Goal: Use online tool/utility: Utilize a website feature to perform a specific function

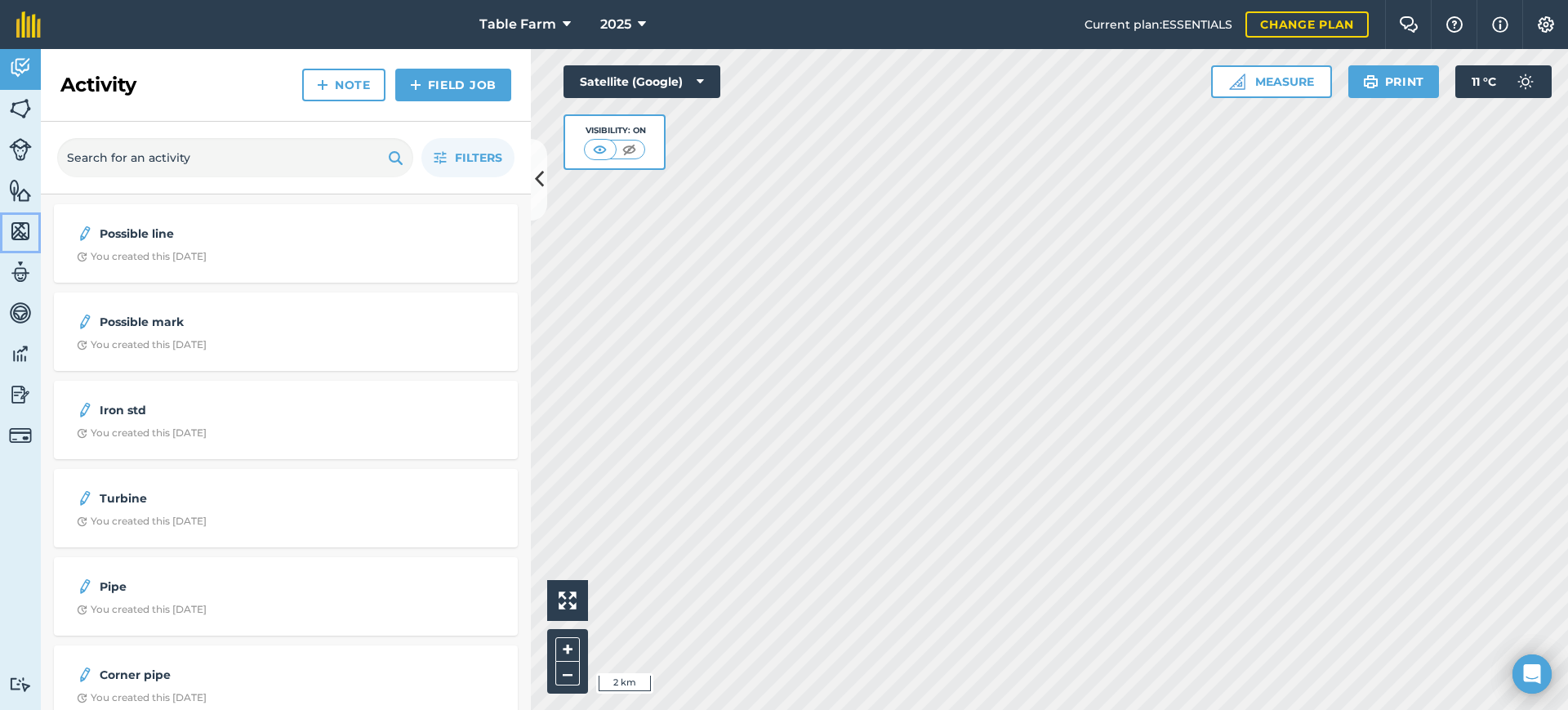
drag, startPoint x: 8, startPoint y: 221, endPoint x: 14, endPoint y: 235, distance: 15.2
click at [8, 221] on link "Maps" at bounding box center [21, 233] width 41 height 41
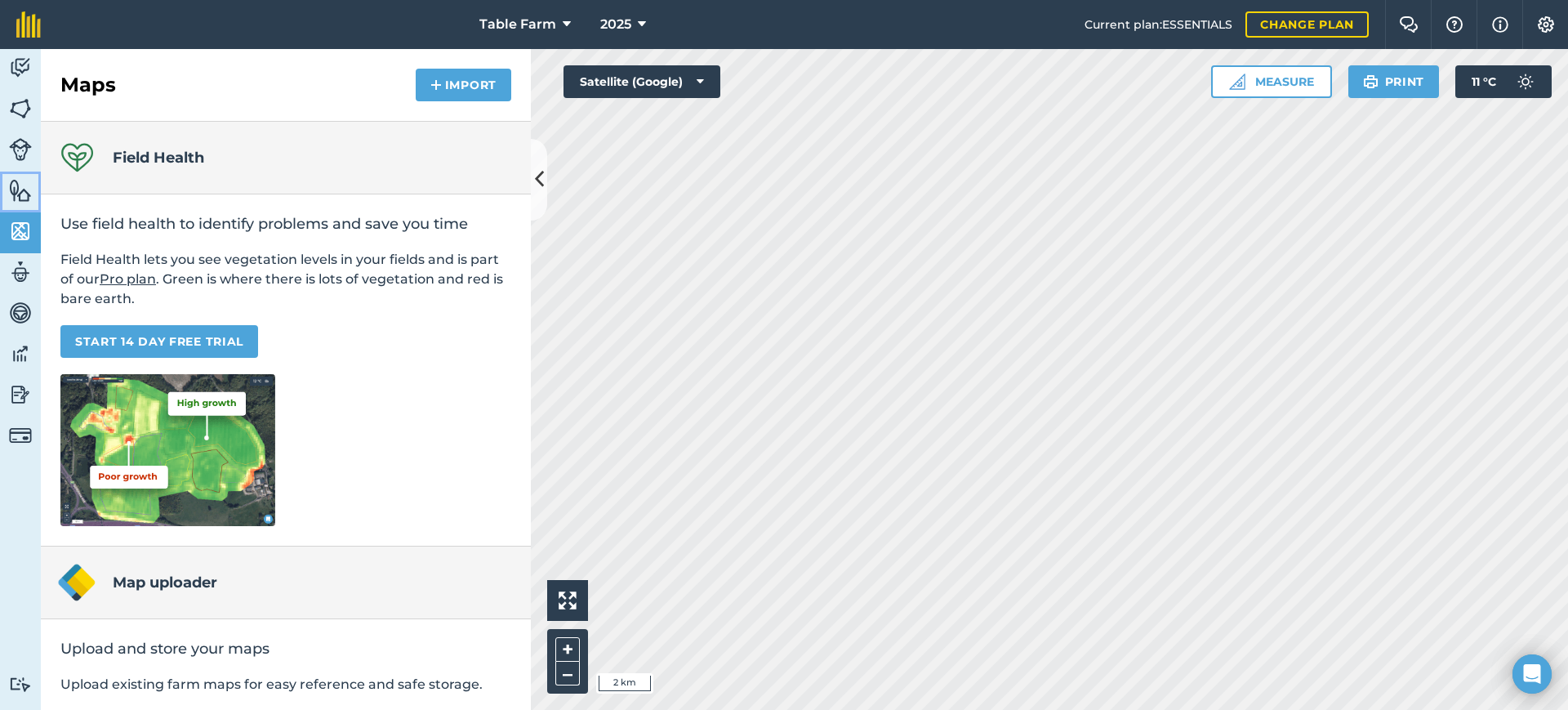
click at [16, 188] on img at bounding box center [21, 190] width 23 height 25
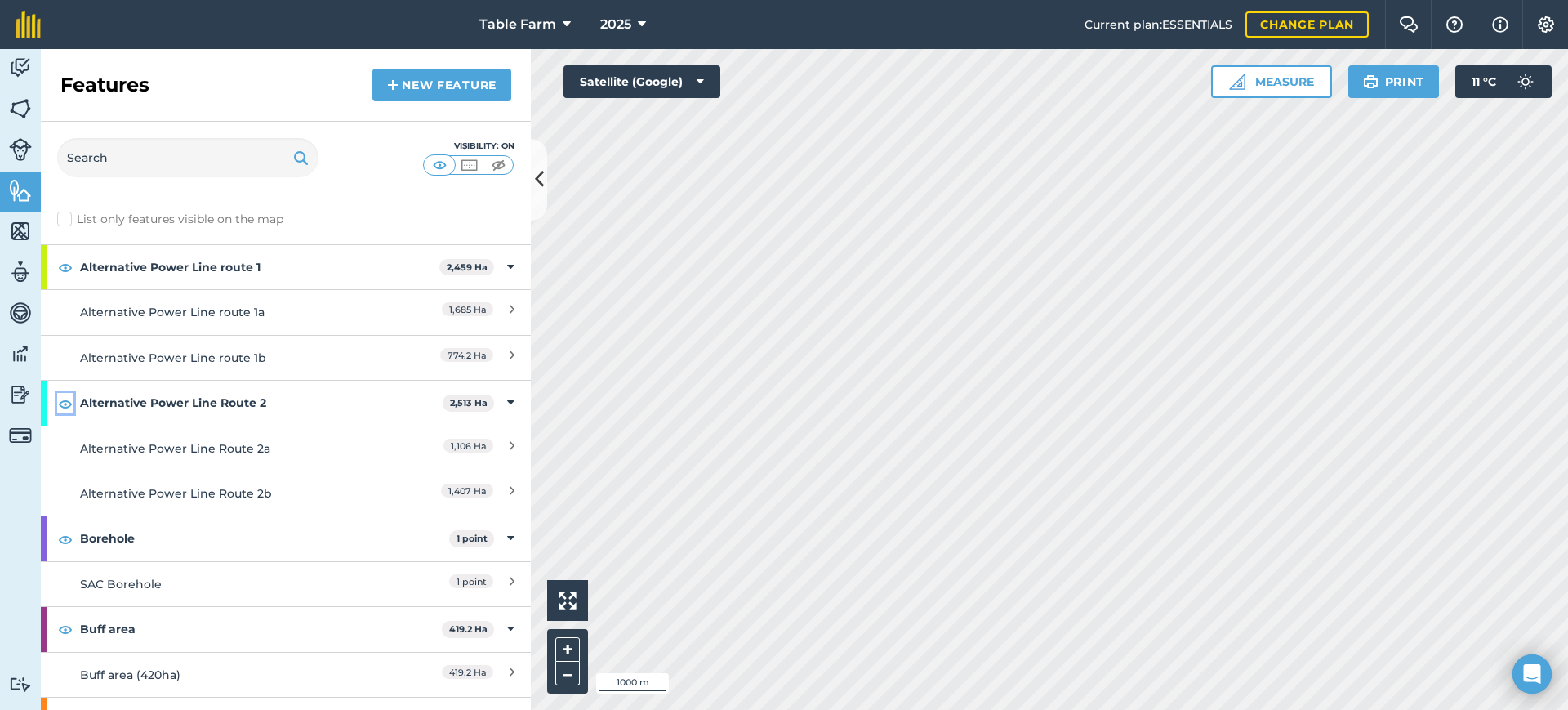
click at [68, 401] on img at bounding box center [65, 403] width 15 height 20
click at [68, 402] on img at bounding box center [65, 403] width 15 height 20
click at [63, 397] on img at bounding box center [65, 403] width 15 height 20
drag, startPoint x: 59, startPoint y: 538, endPoint x: 61, endPoint y: 568, distance: 30.1
click at [59, 538] on img at bounding box center [65, 539] width 15 height 20
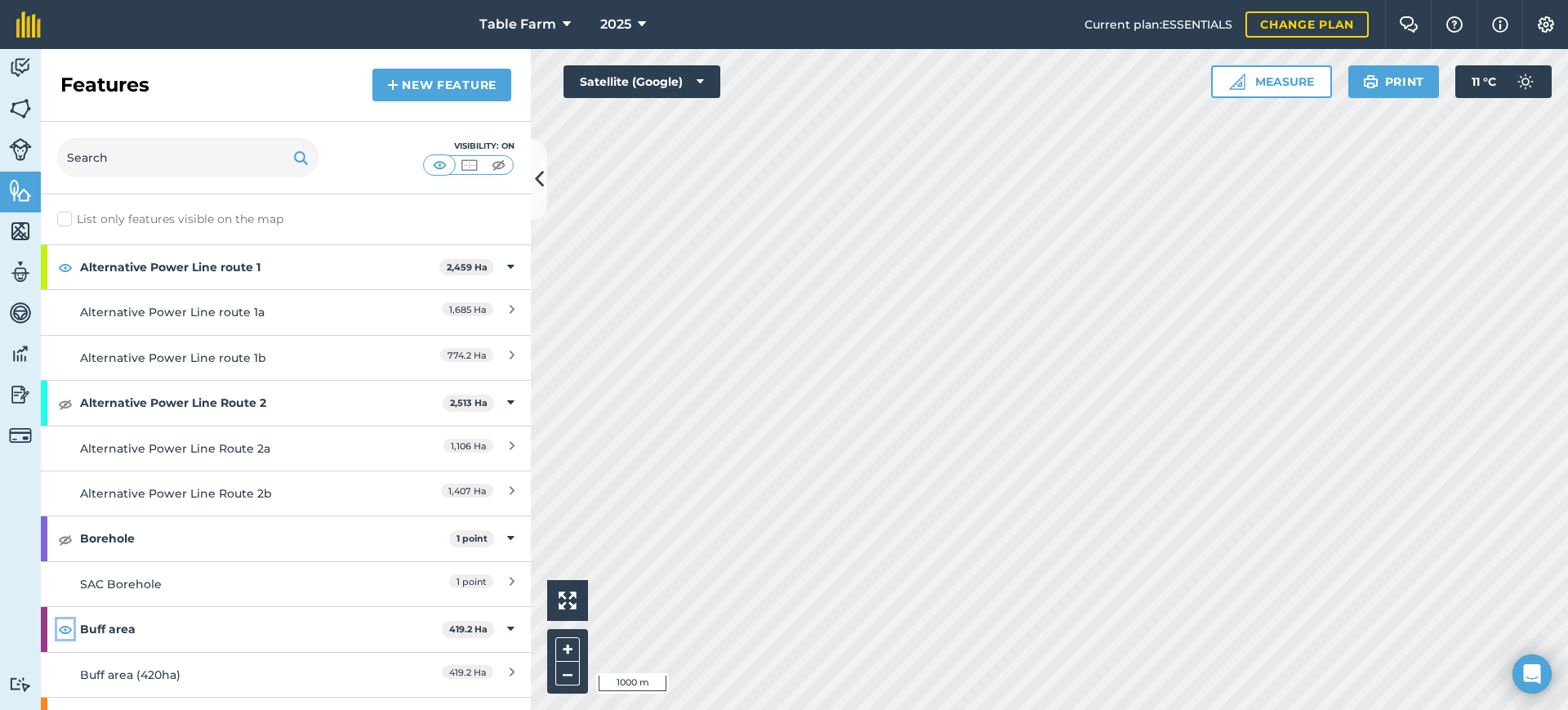
click at [65, 632] on img at bounding box center [65, 629] width 15 height 20
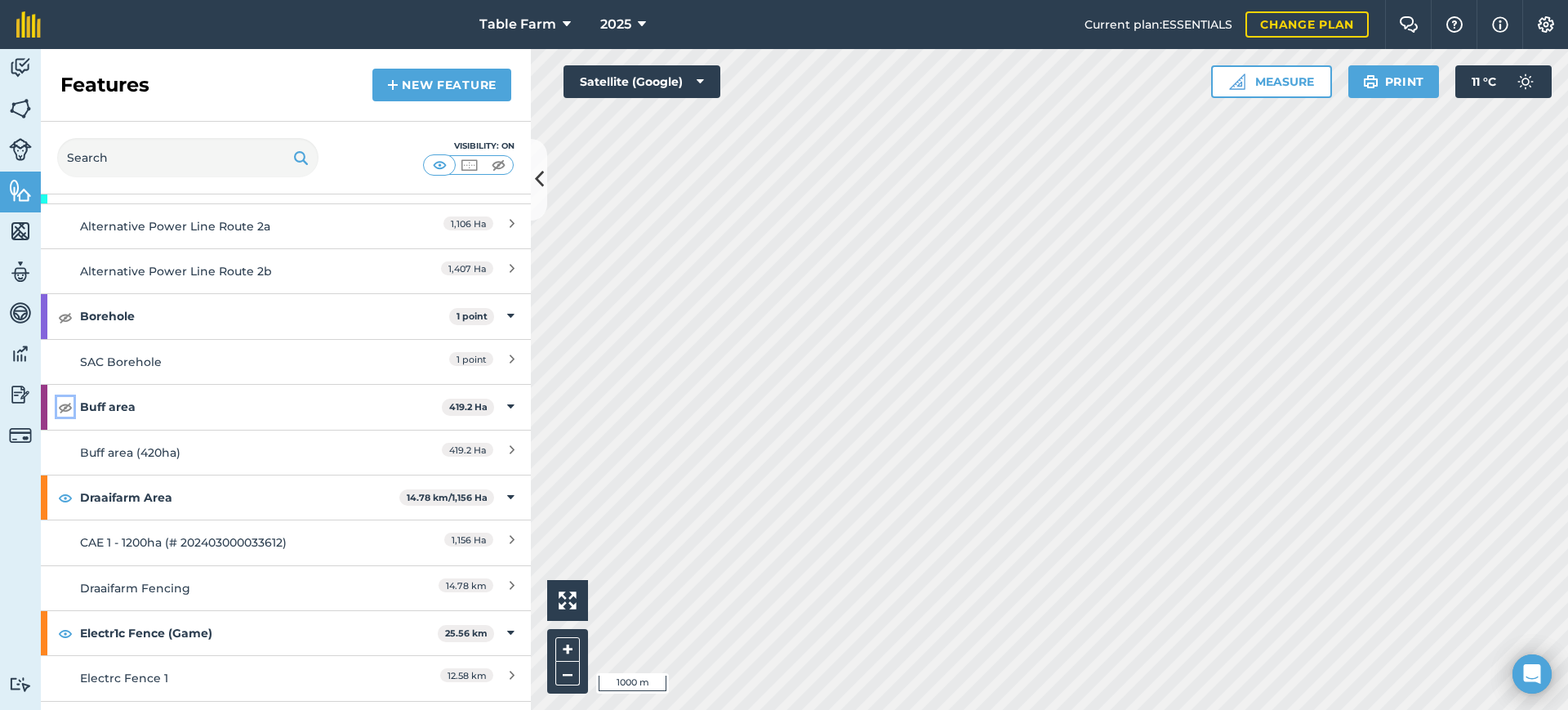
scroll to position [272, 0]
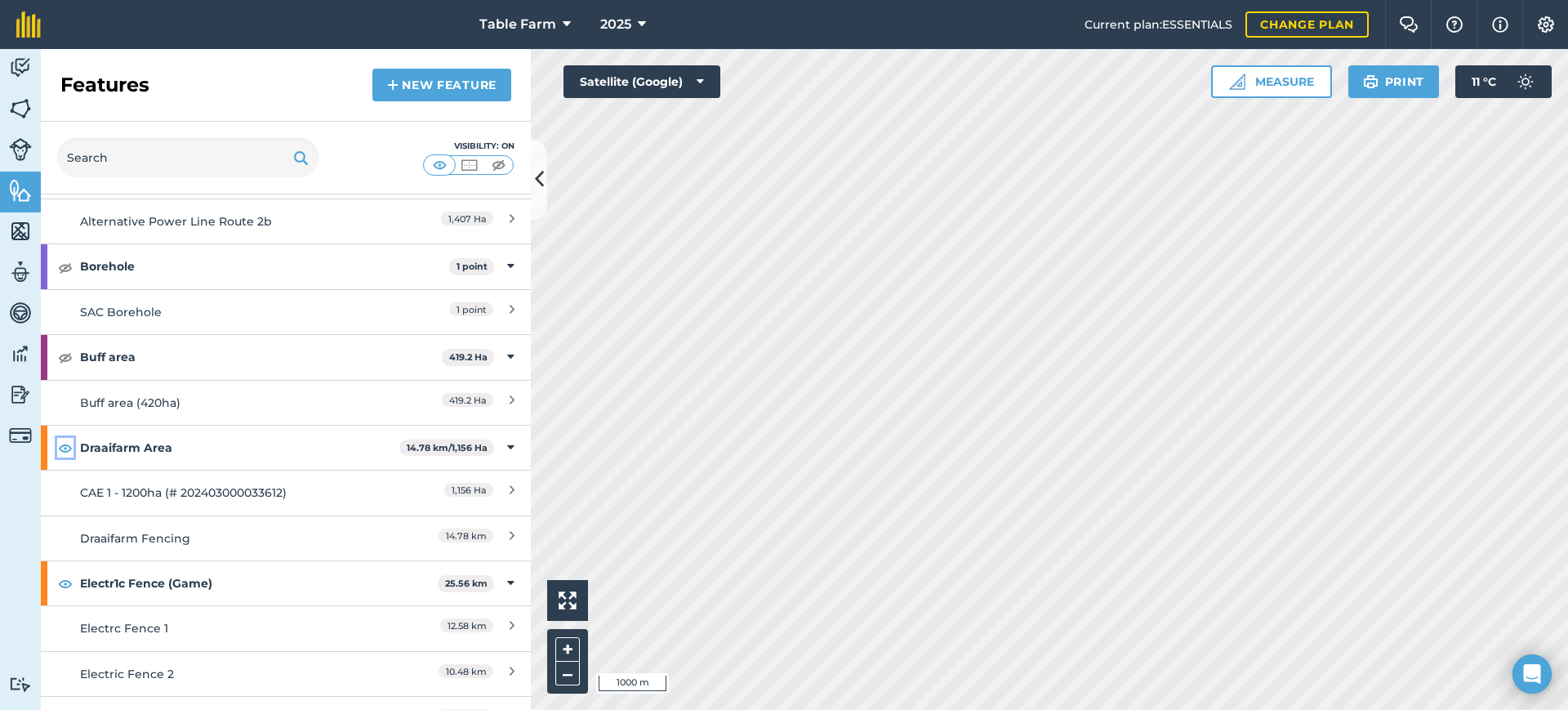
click at [67, 445] on img at bounding box center [65, 448] width 15 height 20
click at [68, 586] on img at bounding box center [65, 583] width 15 height 20
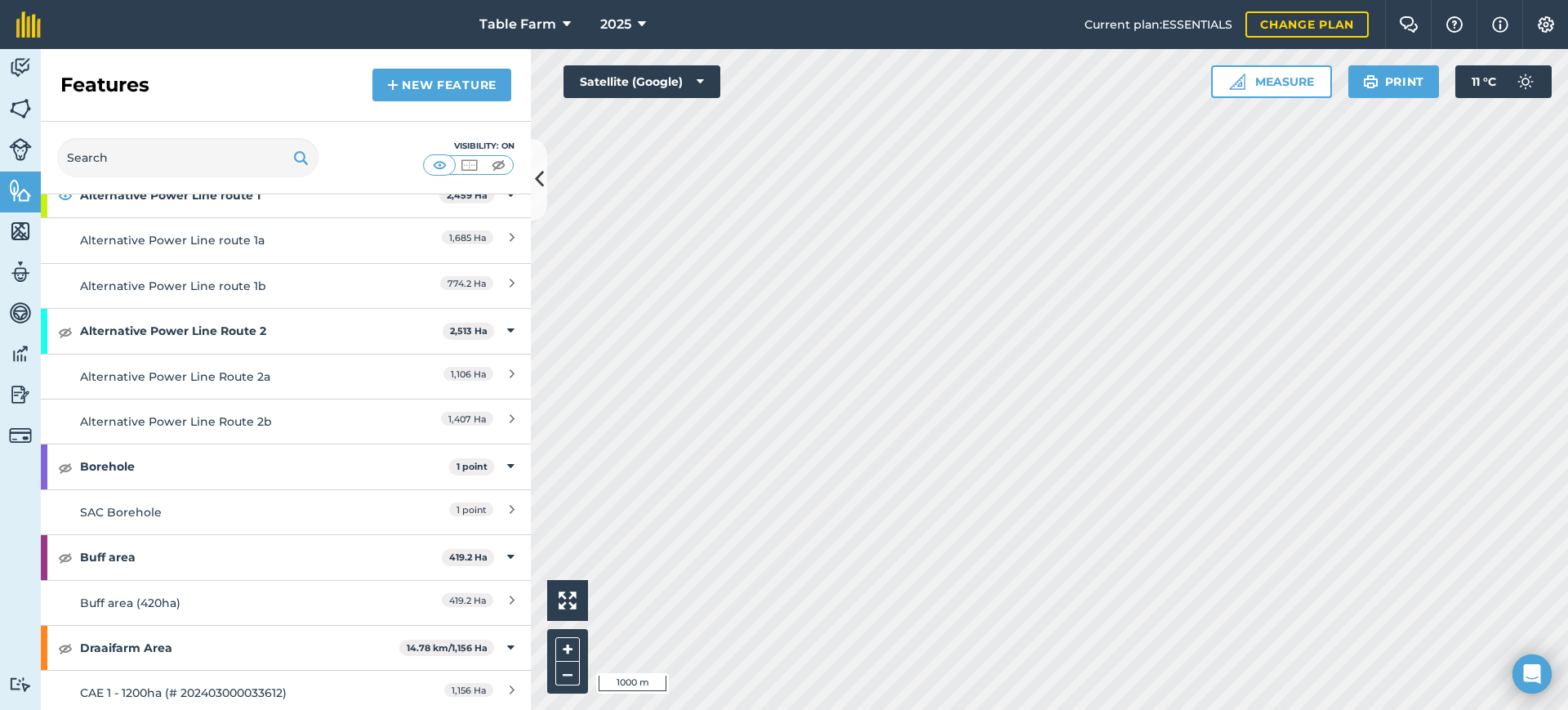
scroll to position [0, 0]
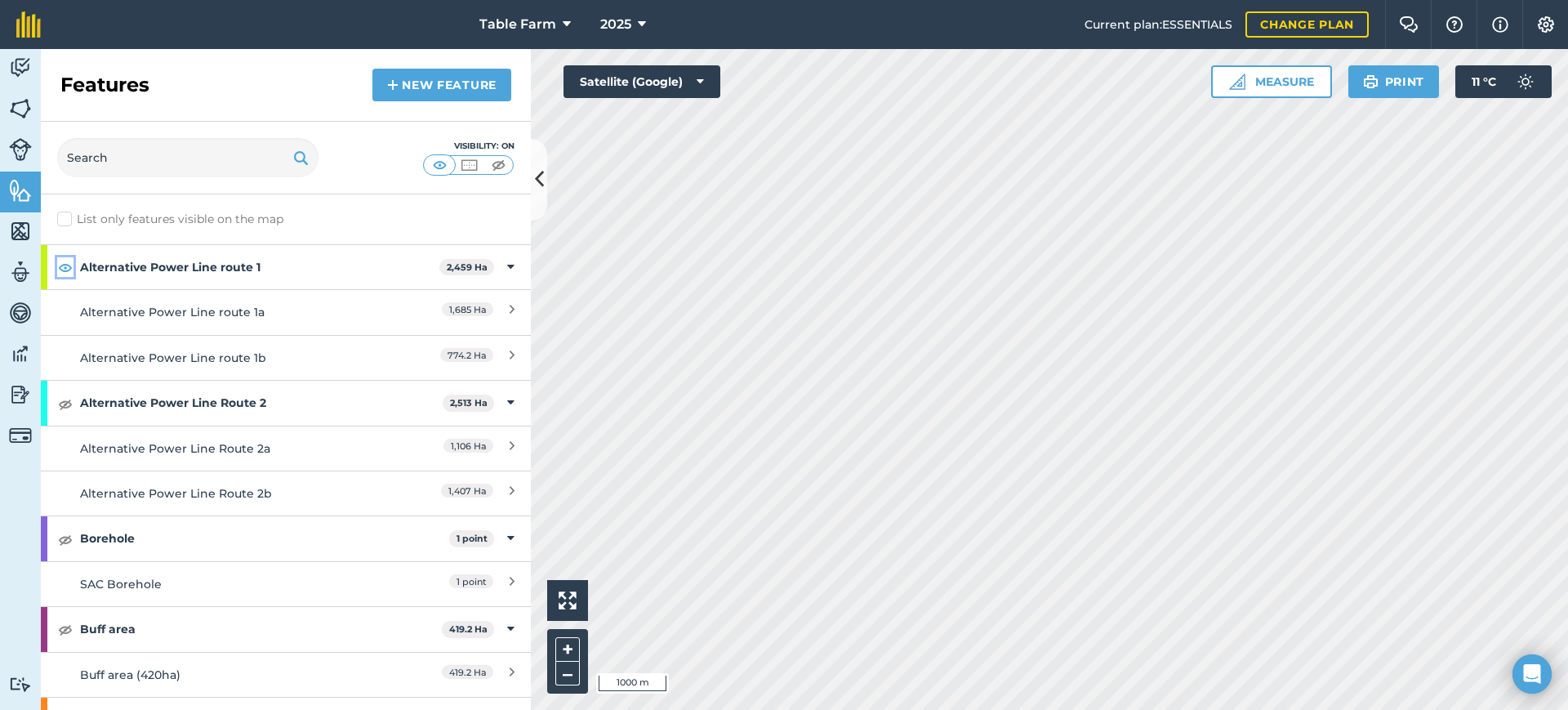
click at [61, 263] on img at bounding box center [65, 267] width 15 height 20
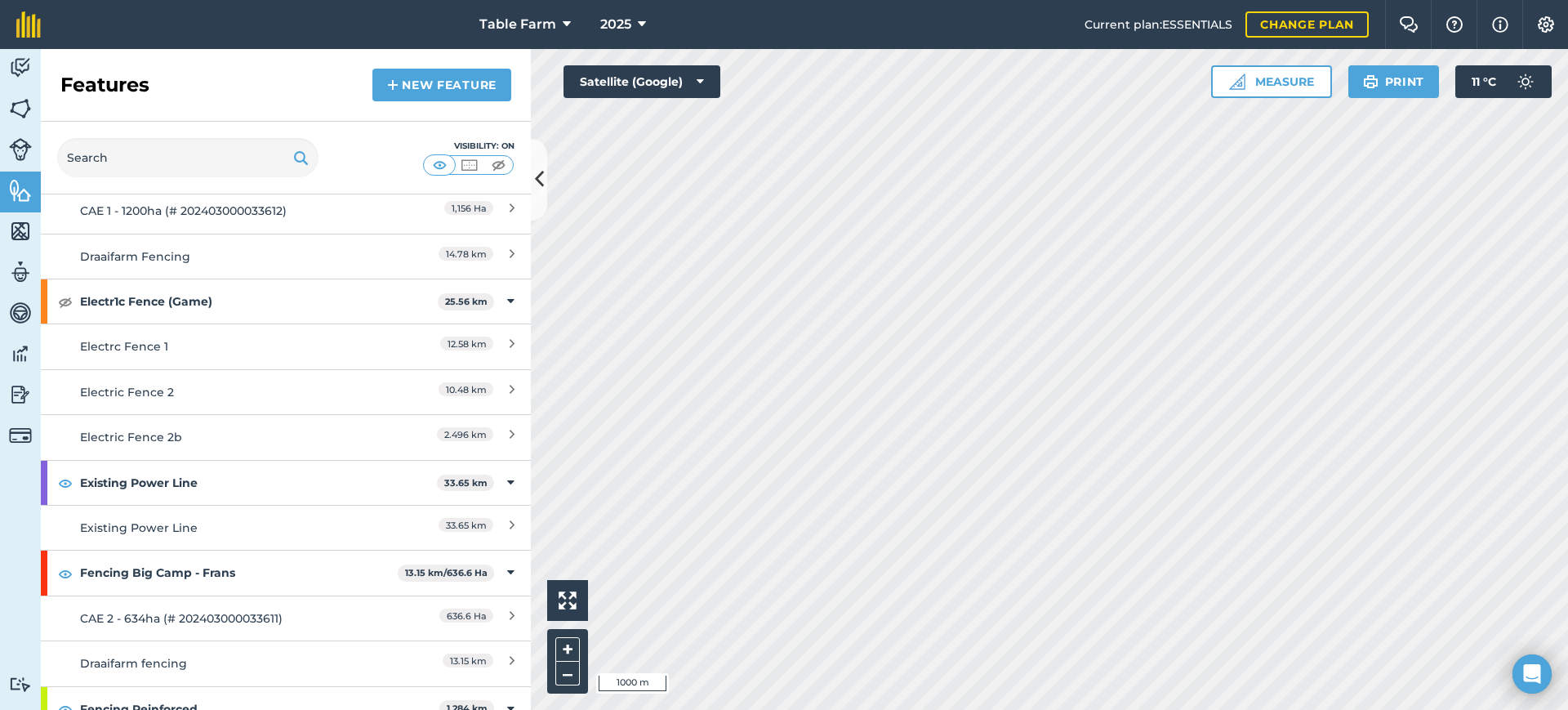
scroll to position [613, 0]
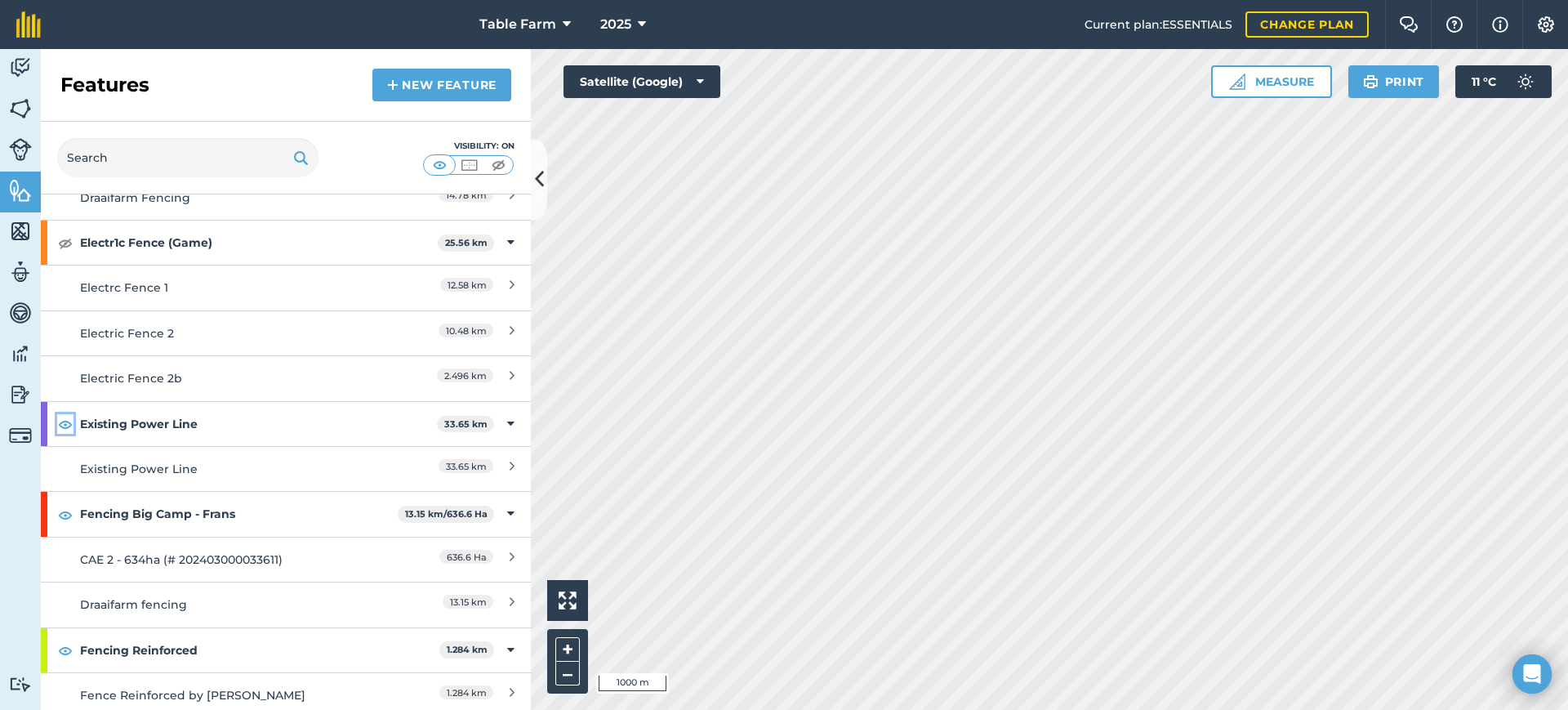
click at [65, 415] on img at bounding box center [65, 424] width 15 height 20
click at [59, 514] on img at bounding box center [65, 515] width 15 height 20
click at [64, 646] on img at bounding box center [65, 650] width 15 height 20
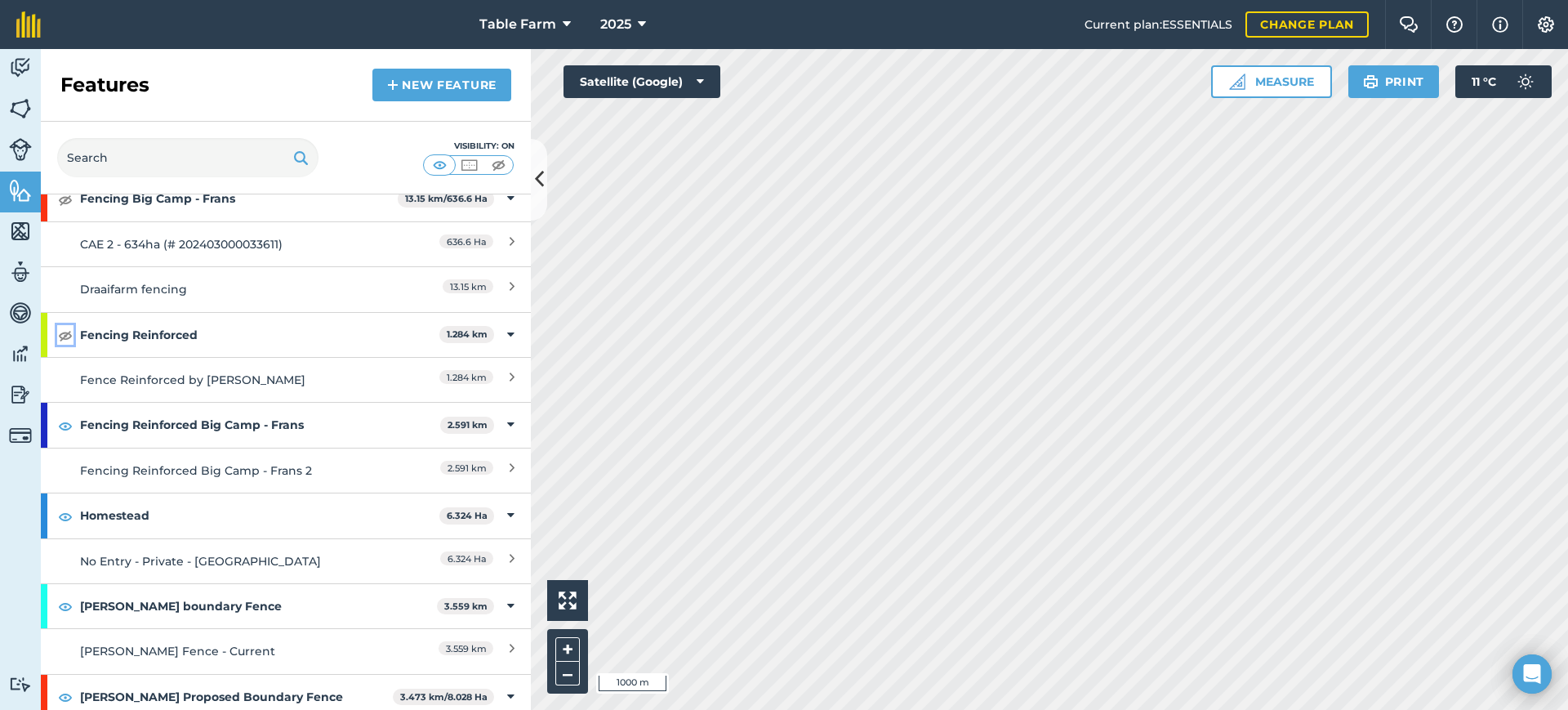
scroll to position [1021, 0]
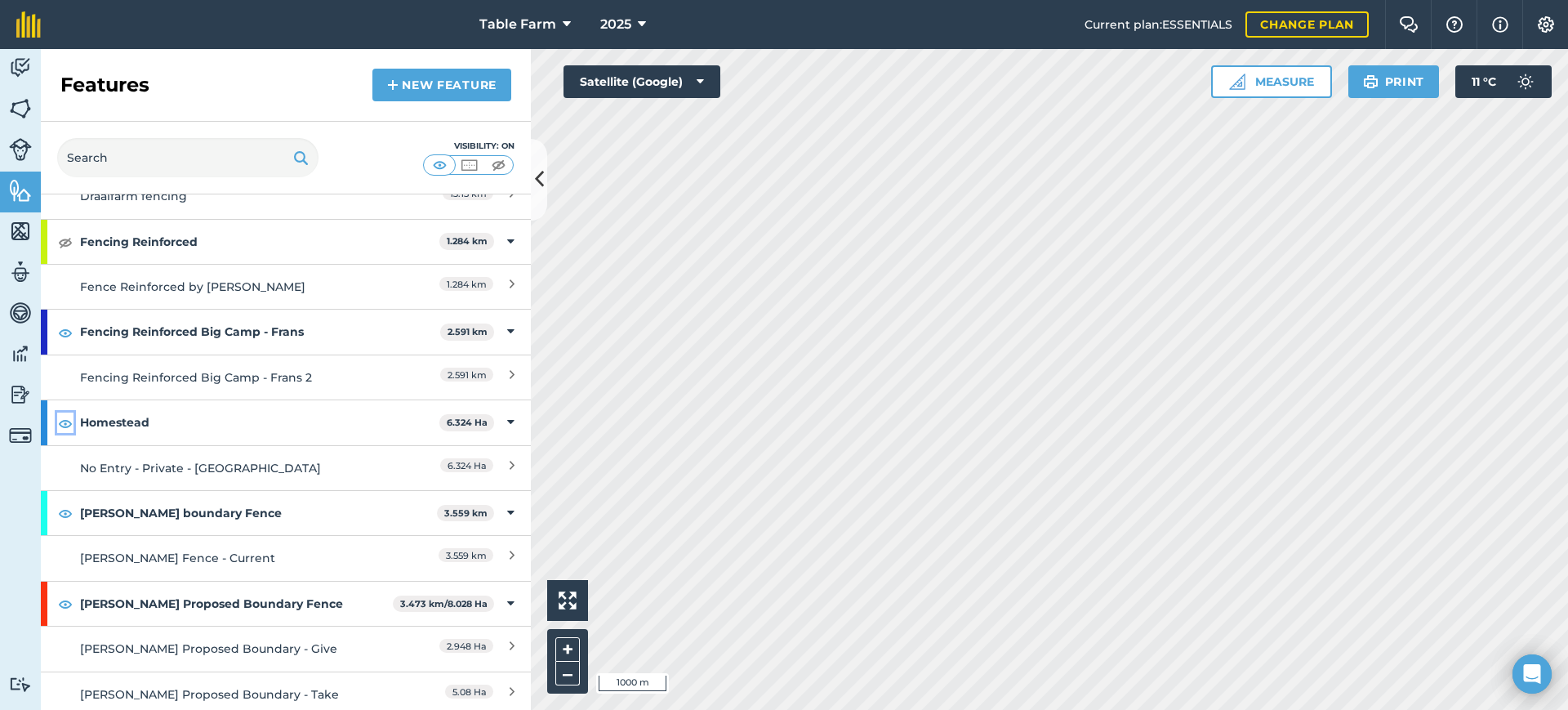
click at [65, 422] on img at bounding box center [65, 423] width 15 height 20
click at [70, 507] on img at bounding box center [65, 513] width 15 height 20
click at [65, 596] on img at bounding box center [65, 604] width 15 height 20
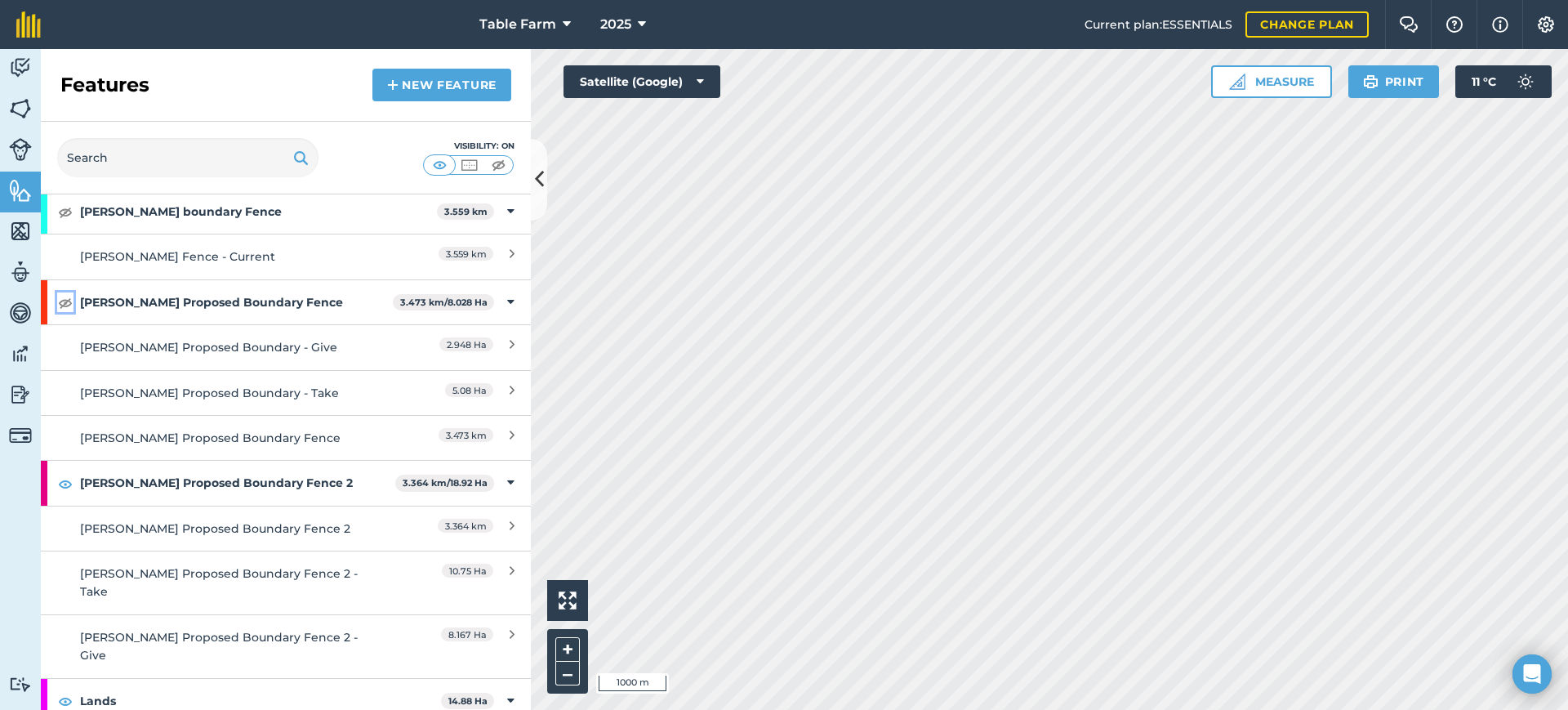
scroll to position [1361, 0]
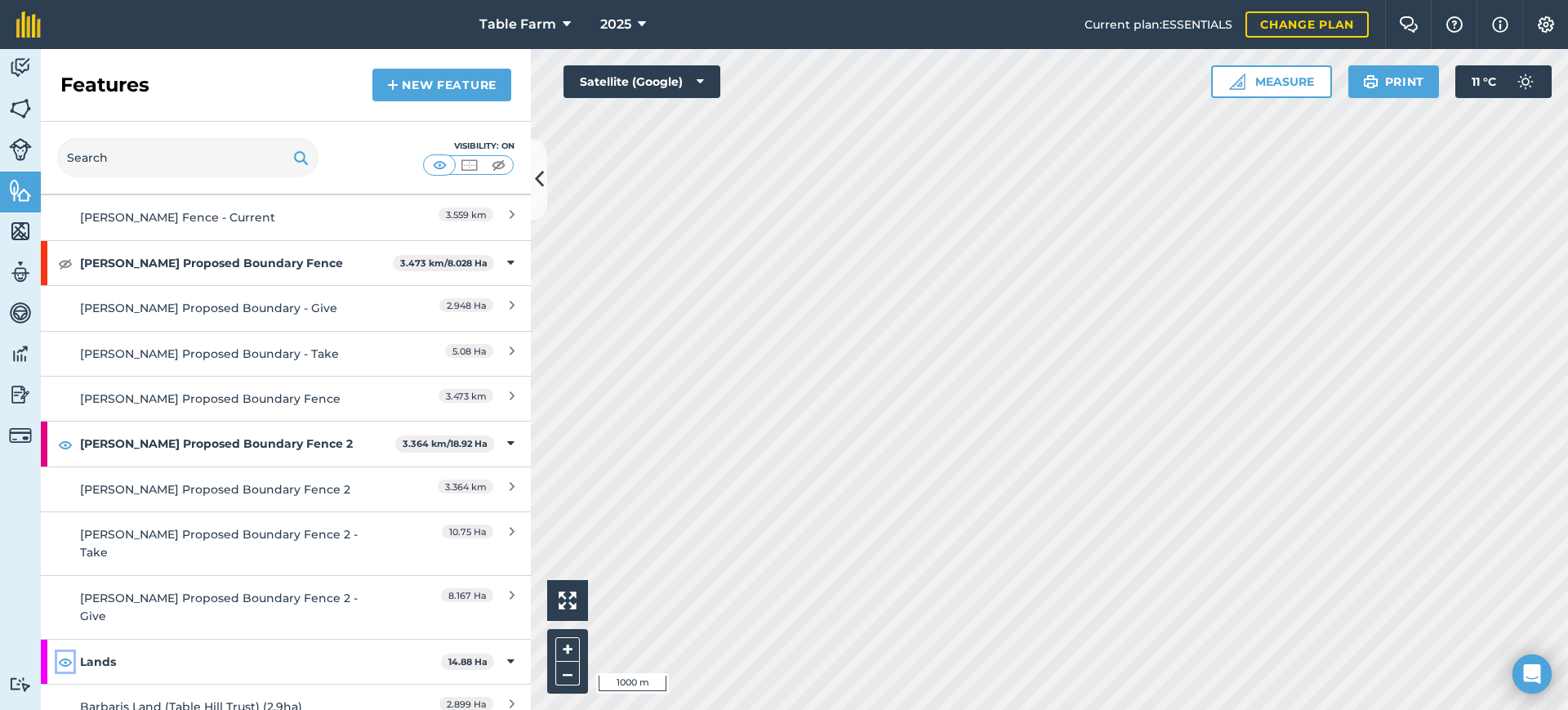
drag, startPoint x: 64, startPoint y: 618, endPoint x: 132, endPoint y: 613, distance: 68.2
click at [63, 651] on img at bounding box center [65, 661] width 15 height 20
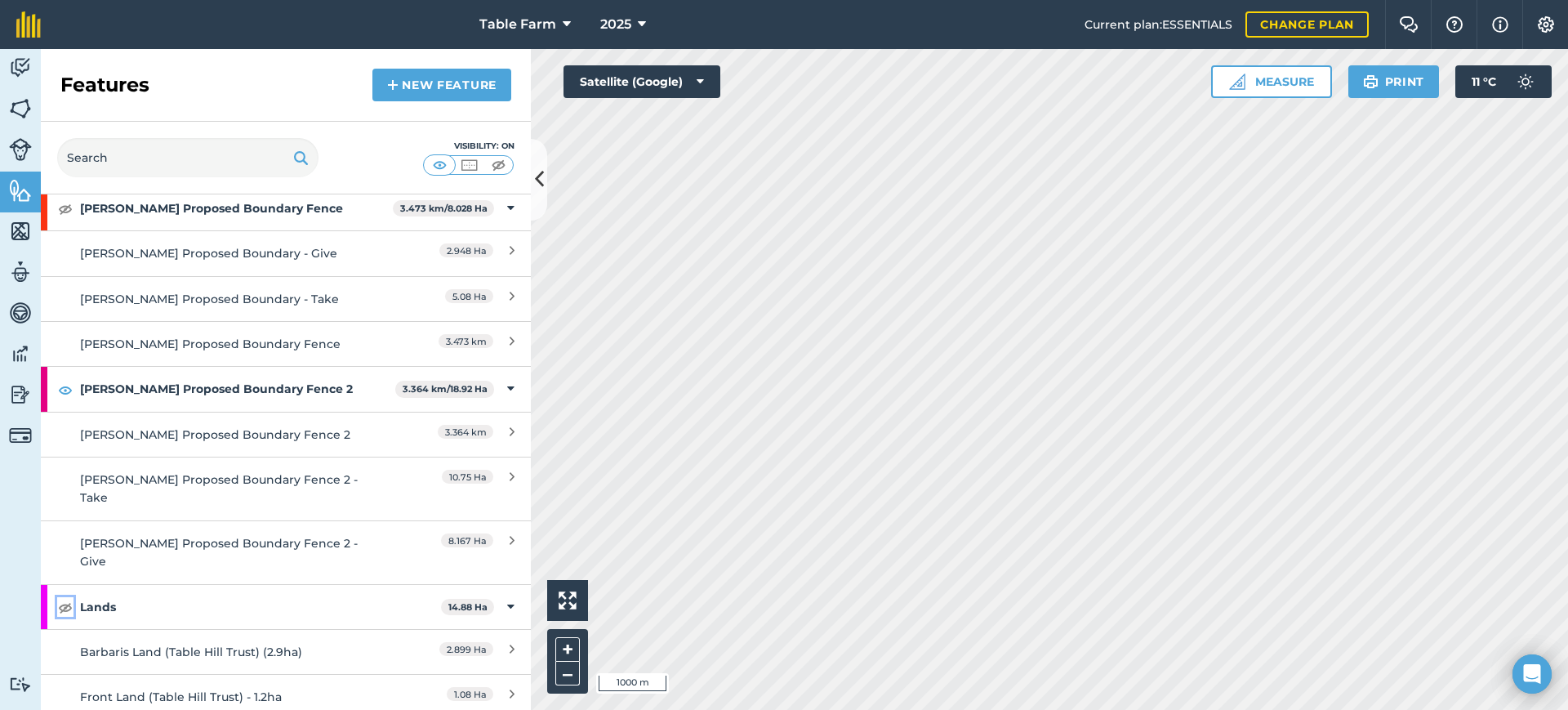
scroll to position [1634, 0]
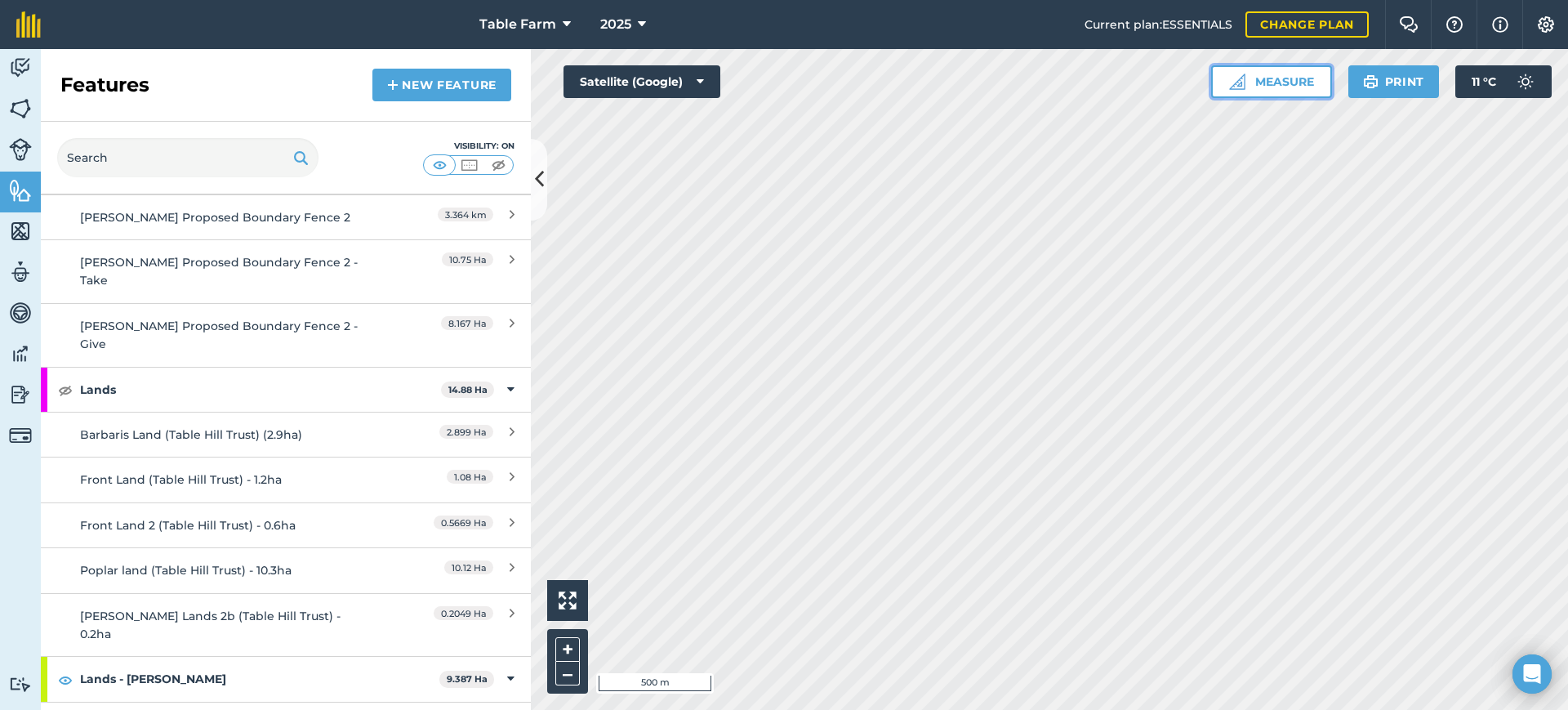
click at [1286, 79] on button "Measure" at bounding box center [1272, 82] width 121 height 33
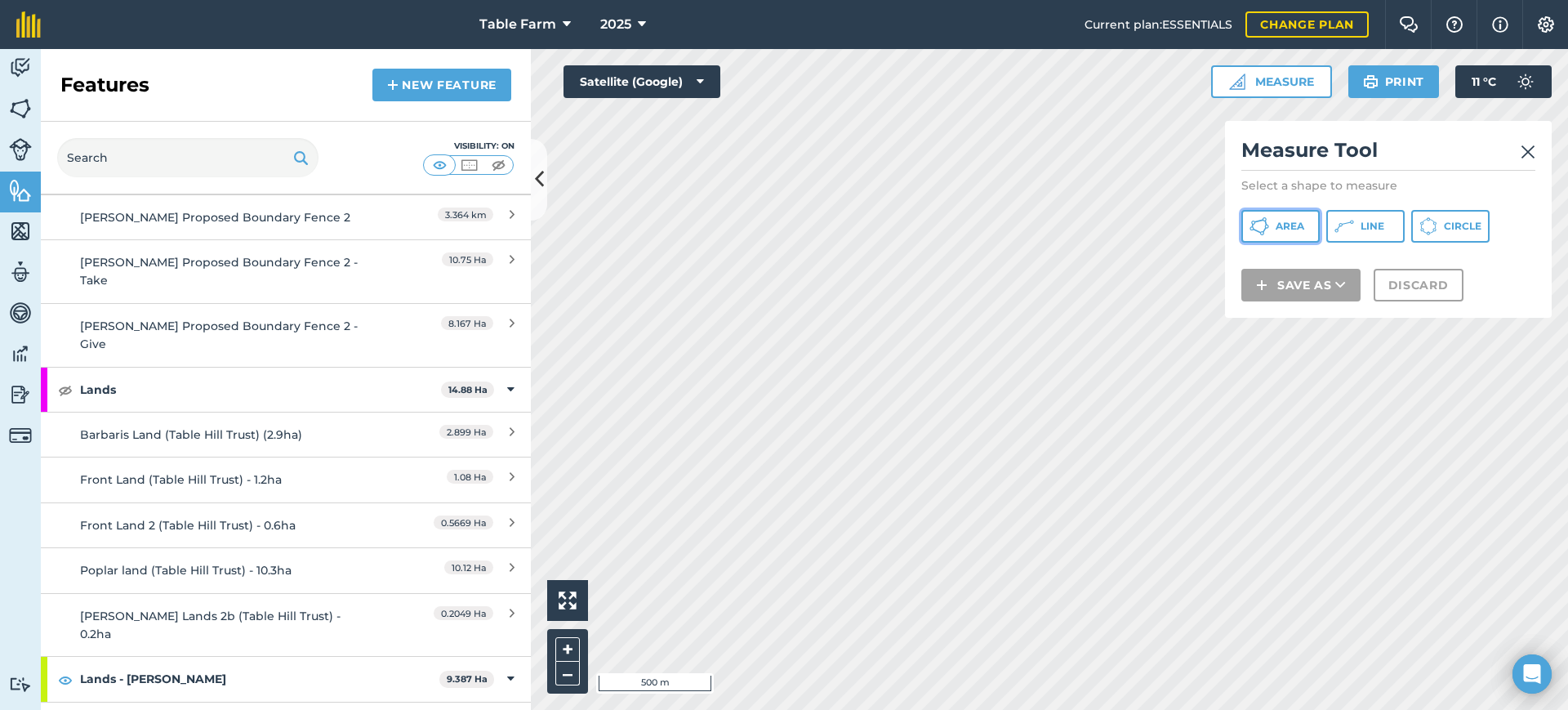
drag, startPoint x: 1280, startPoint y: 223, endPoint x: 1264, endPoint y: 230, distance: 17.5
click at [1283, 223] on span "Area" at bounding box center [1290, 226] width 29 height 13
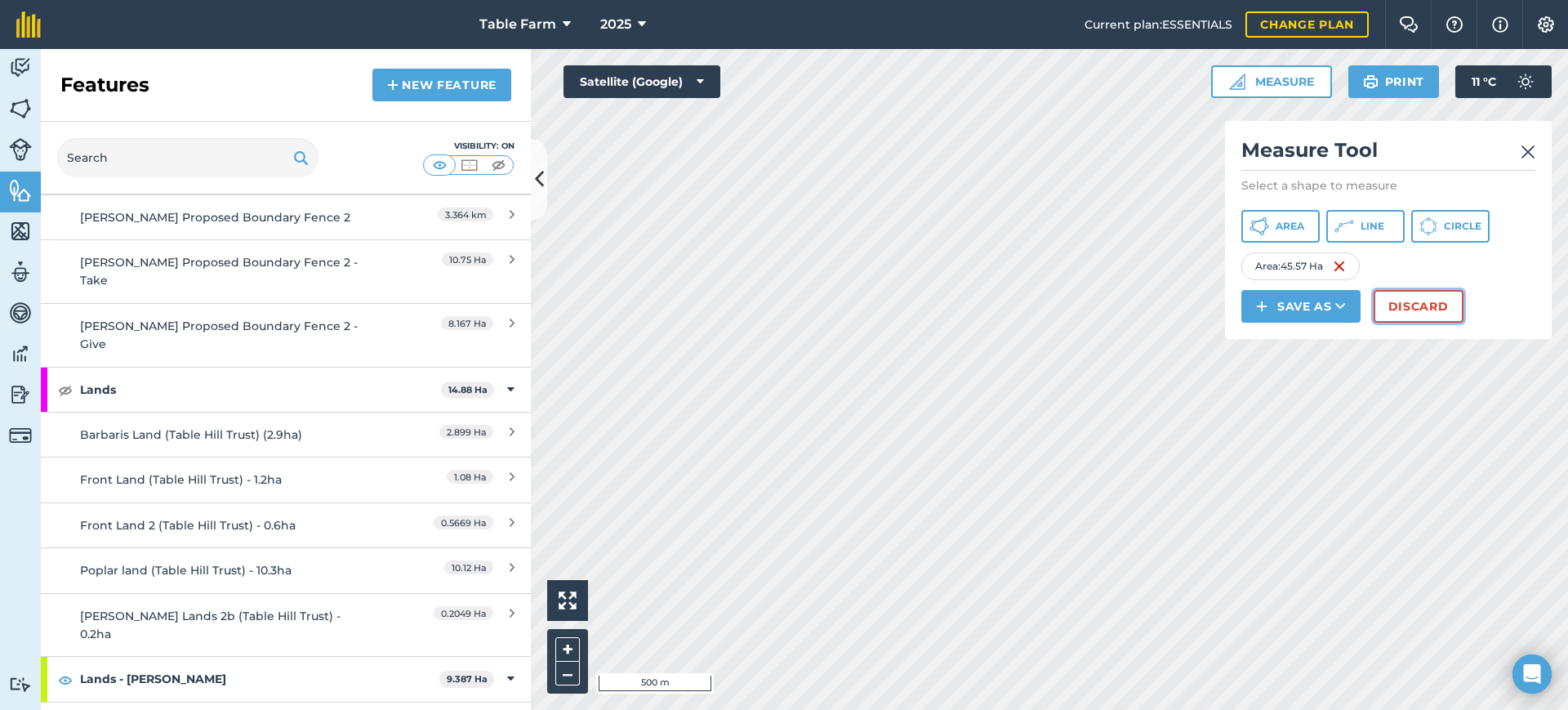
click at [1418, 308] on button "Discard" at bounding box center [1419, 307] width 90 height 33
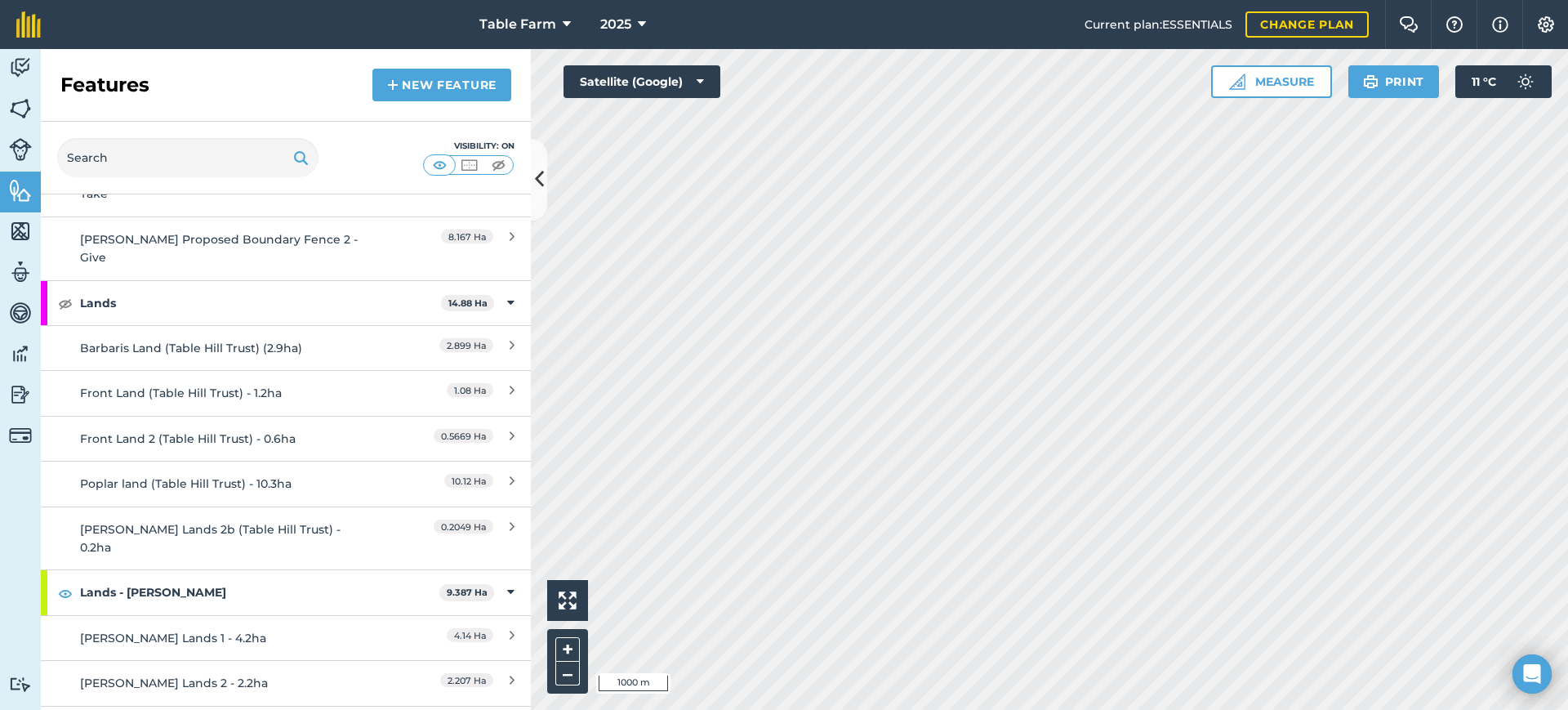
scroll to position [1974, 0]
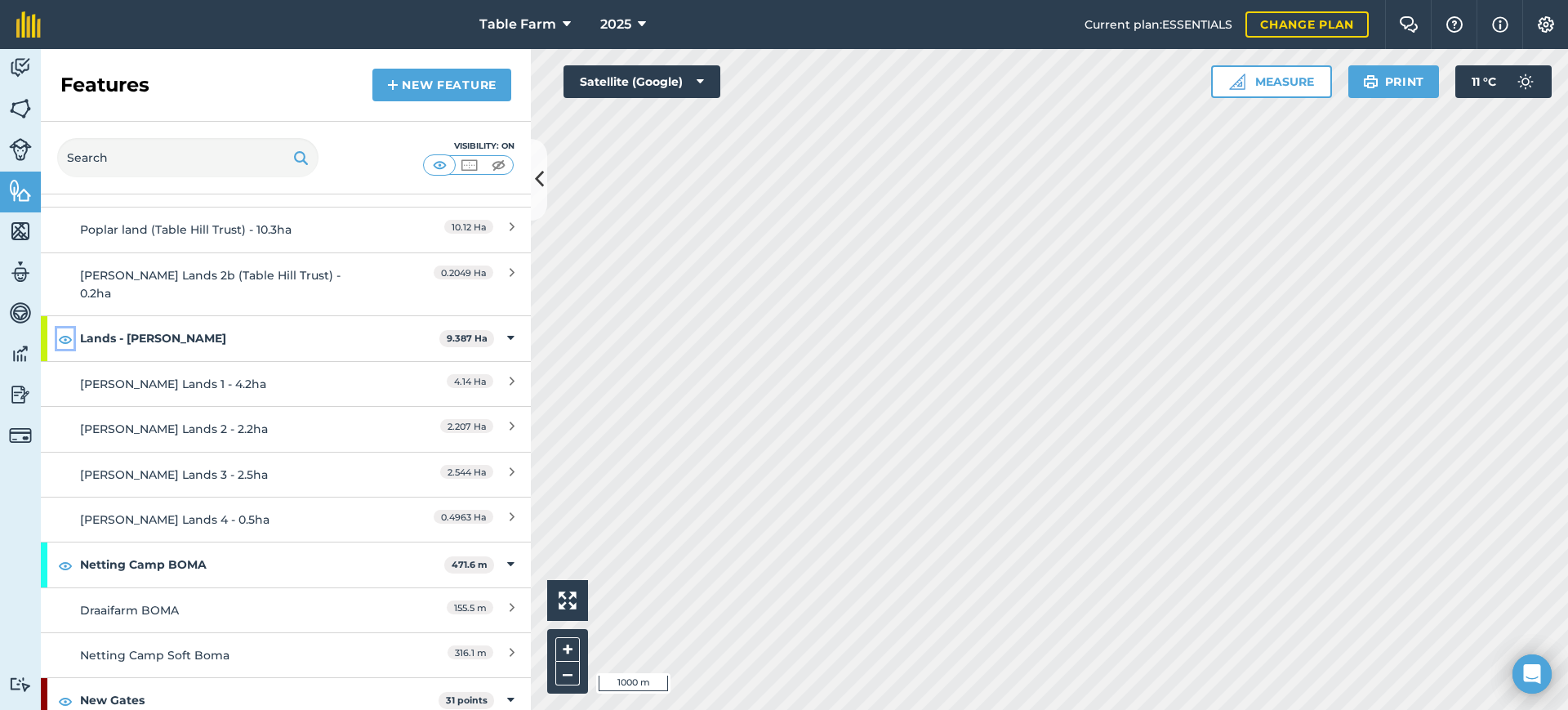
drag, startPoint x: 57, startPoint y: 284, endPoint x: 59, endPoint y: 301, distance: 17.1
click at [57, 328] on button at bounding box center [65, 338] width 16 height 20
drag, startPoint x: 59, startPoint y: 508, endPoint x: 58, endPoint y: 530, distance: 22.0
click at [59, 555] on img at bounding box center [65, 565] width 15 height 20
click at [64, 691] on img at bounding box center [65, 701] width 15 height 20
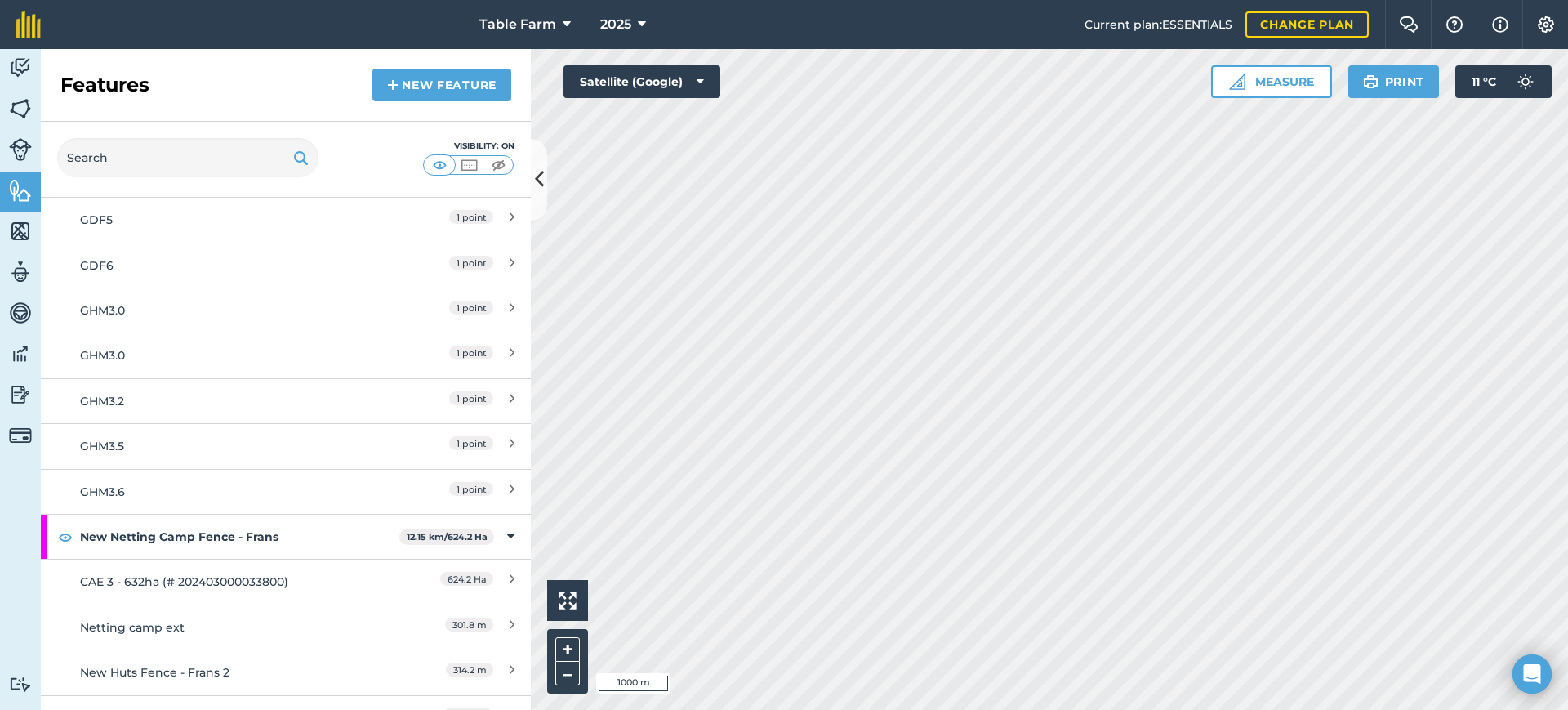
scroll to position [3607, 0]
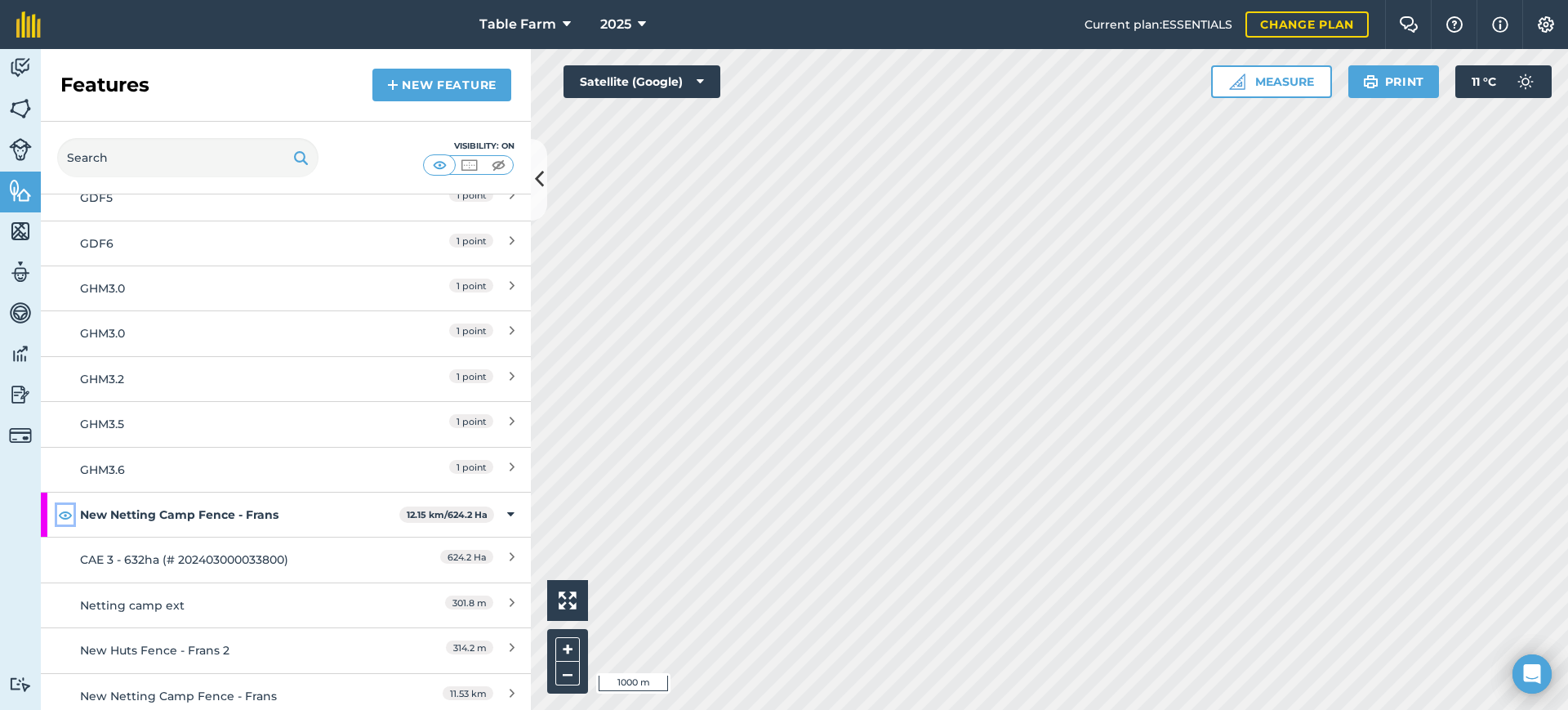
click at [68, 505] on img at bounding box center [65, 515] width 15 height 20
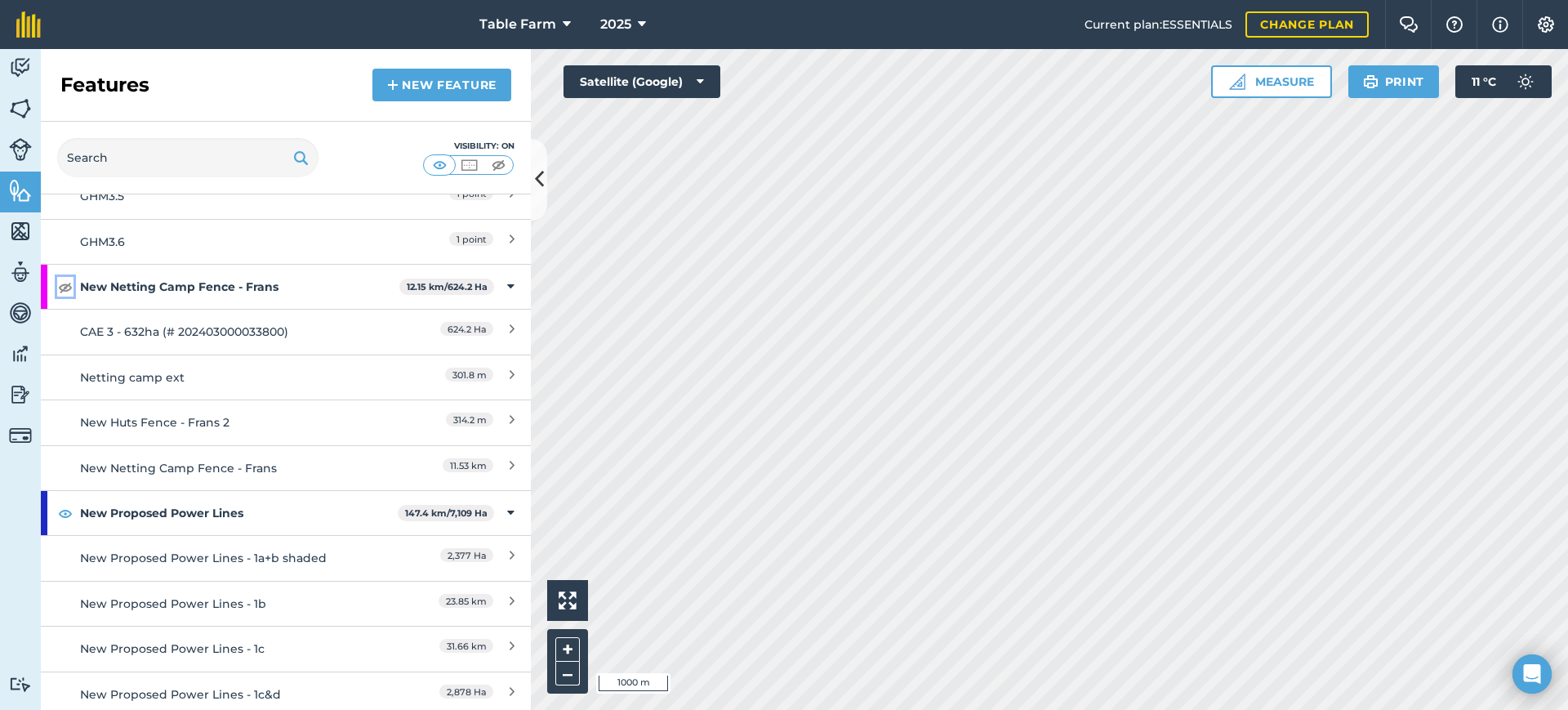
scroll to position [3879, 0]
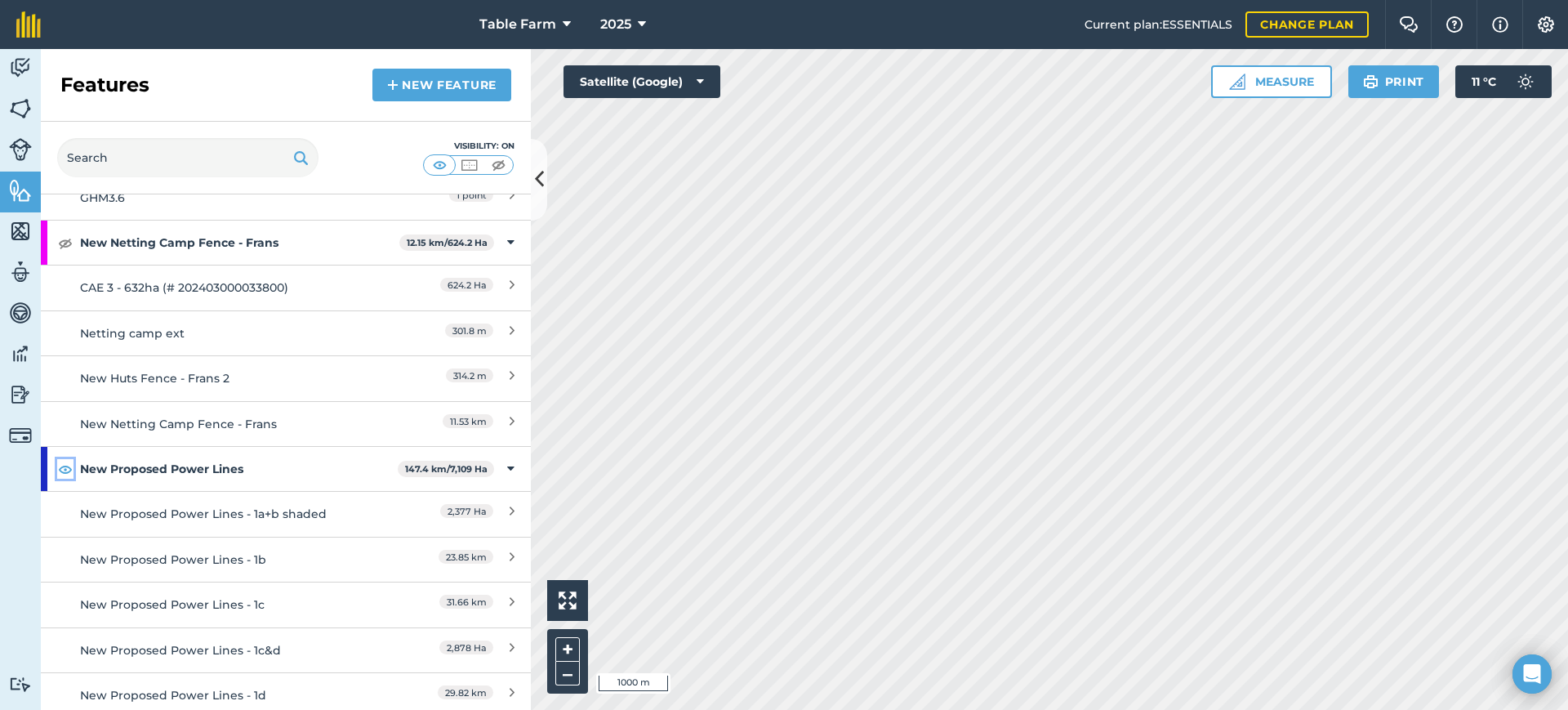
click at [57, 459] on button at bounding box center [65, 469] width 16 height 20
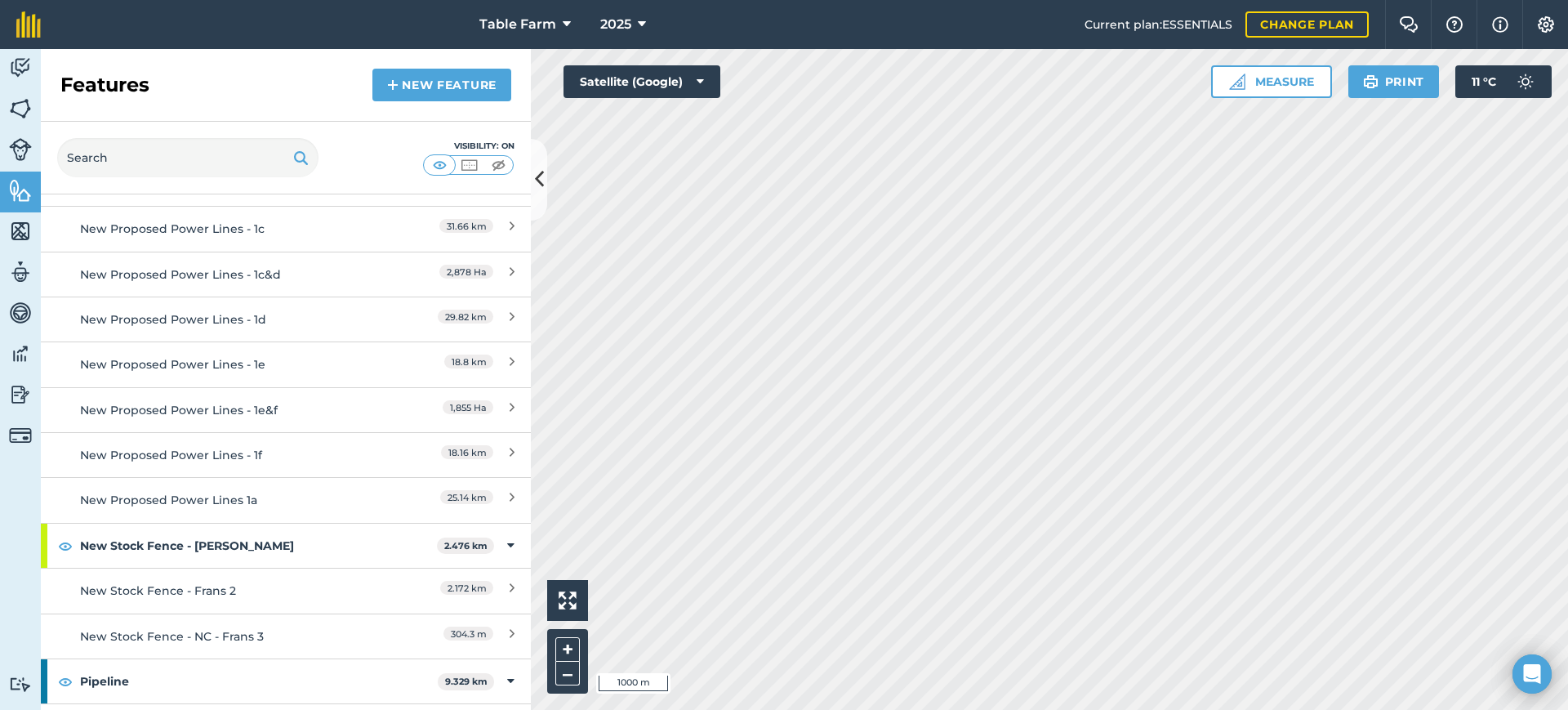
scroll to position [4287, 0]
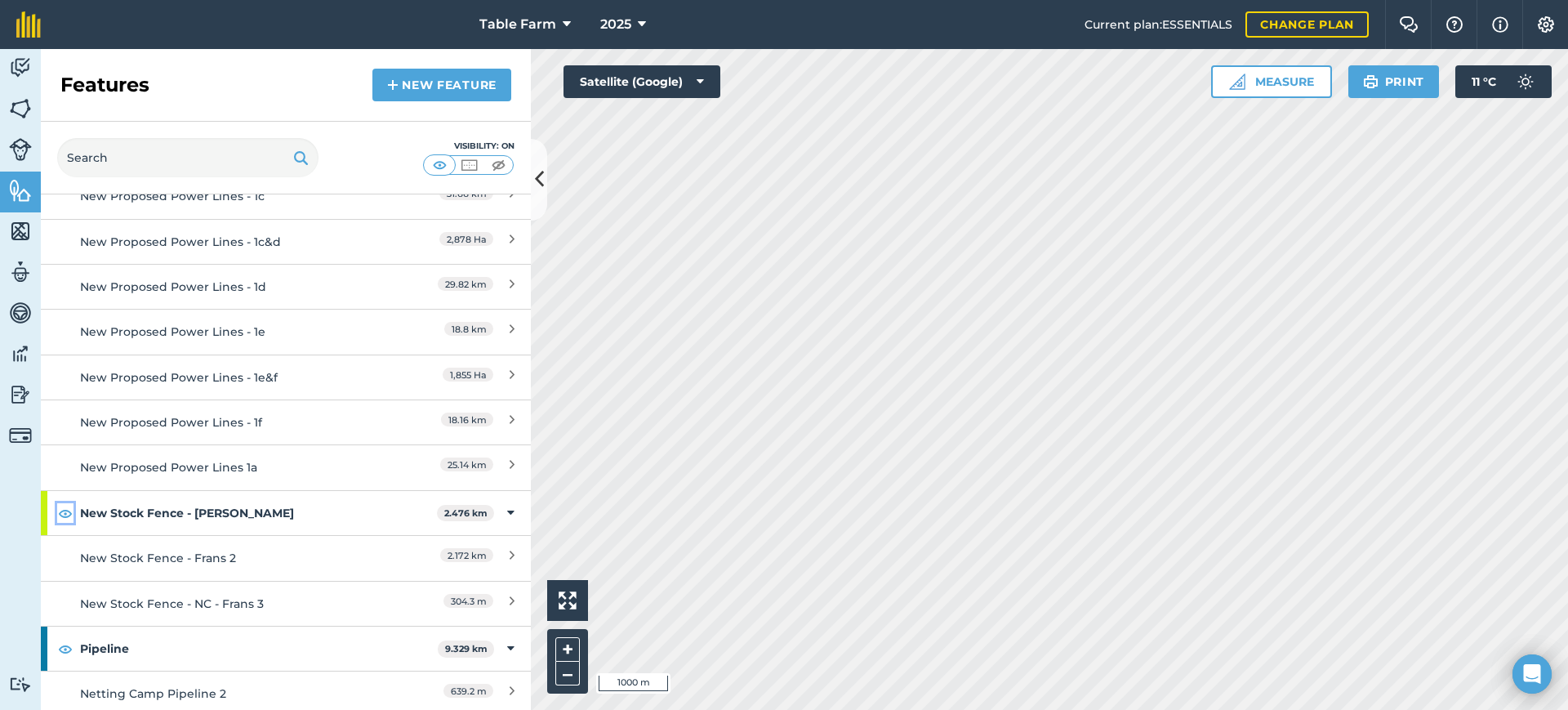
click at [67, 503] on img at bounding box center [65, 513] width 15 height 20
click at [62, 638] on img at bounding box center [65, 648] width 15 height 20
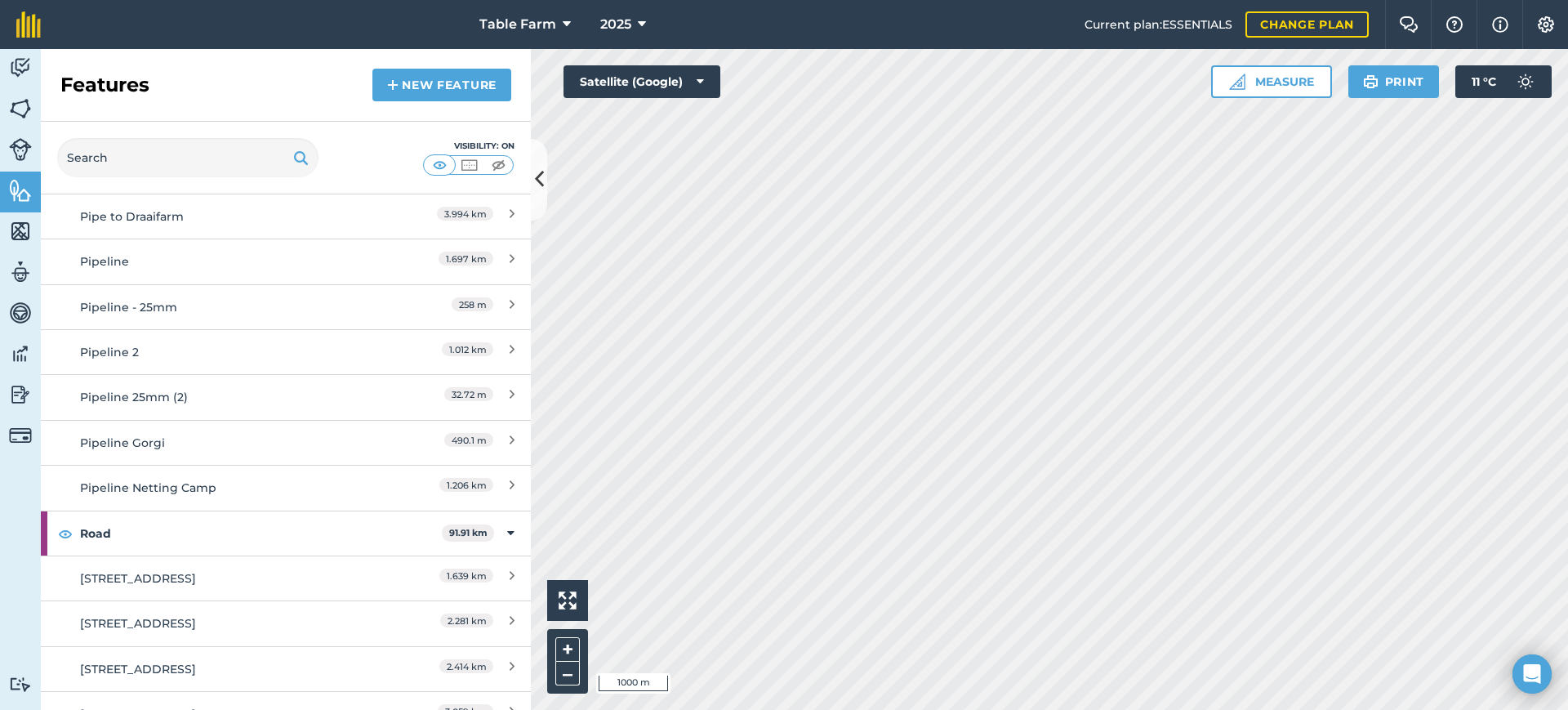
scroll to position [4832, 0]
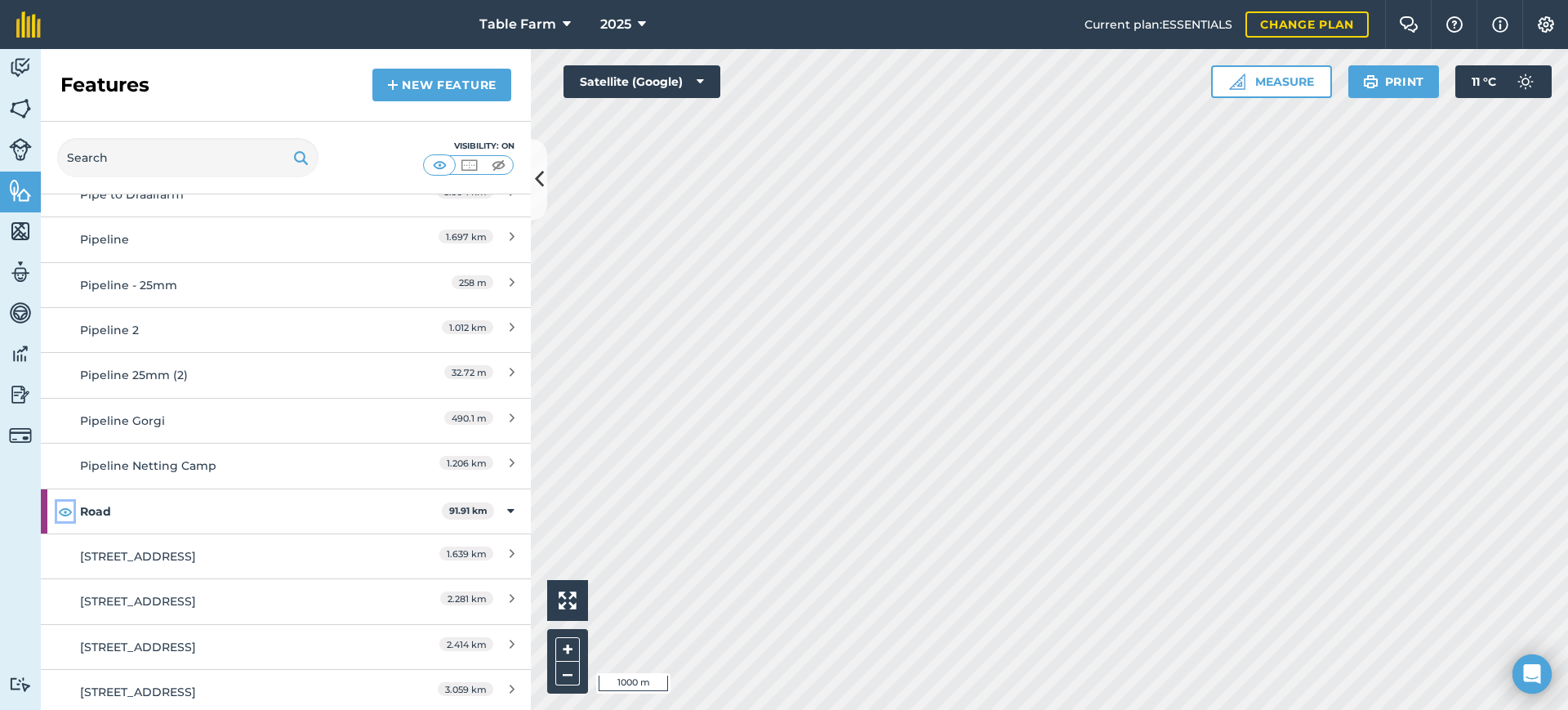
click at [65, 501] on img at bounding box center [65, 511] width 15 height 20
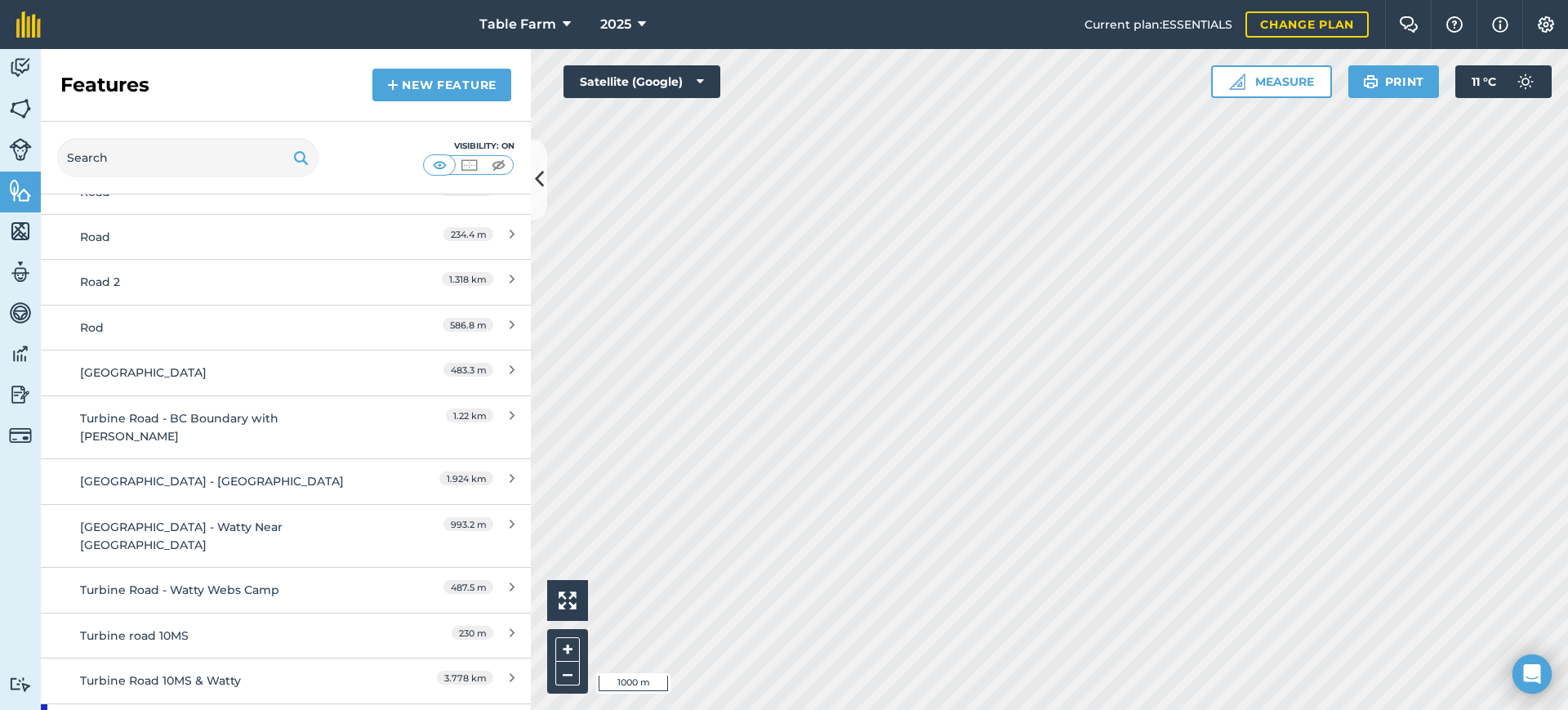
scroll to position [7009, 0]
click at [59, 709] on img at bounding box center [65, 723] width 15 height 20
